Goal: Task Accomplishment & Management: Manage account settings

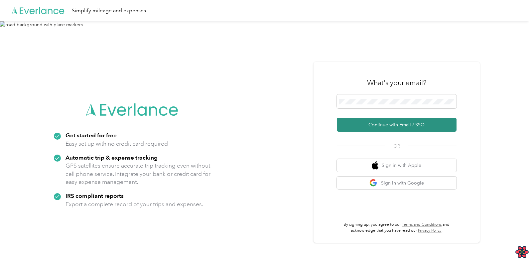
click at [387, 126] on button "Continue with Email / SSO" at bounding box center [397, 125] width 120 height 14
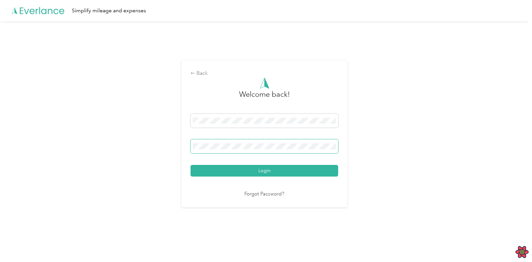
click at [191, 165] on button "Login" at bounding box center [265, 171] width 148 height 12
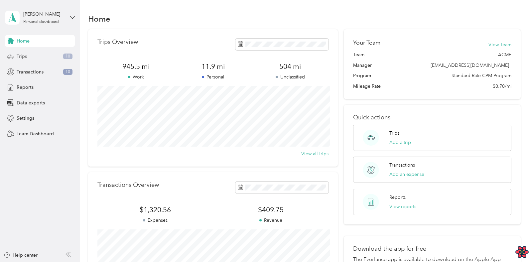
click at [24, 57] on span "Trips" at bounding box center [22, 56] width 10 height 7
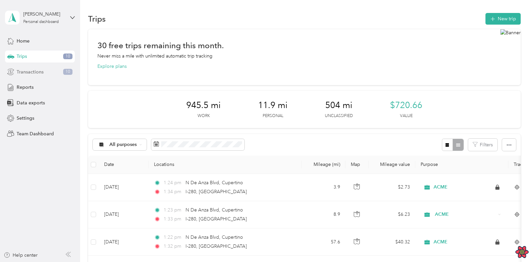
click at [31, 75] on span "Transactions" at bounding box center [30, 72] width 27 height 7
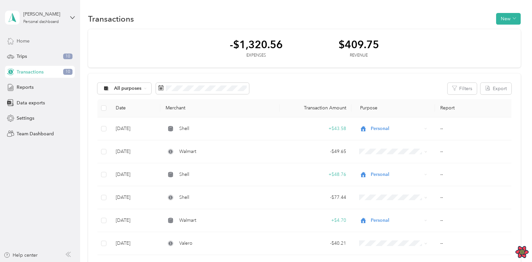
click at [30, 44] on div "Home" at bounding box center [40, 41] width 70 height 12
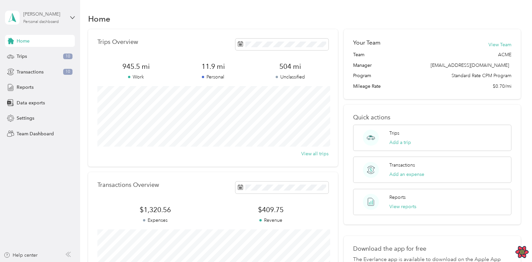
click at [62, 17] on div "[PERSON_NAME]" at bounding box center [44, 14] width 42 height 7
click at [42, 84] on div "Log out" at bounding box center [75, 85] width 131 height 12
